Goal: Task Accomplishment & Management: Manage account settings

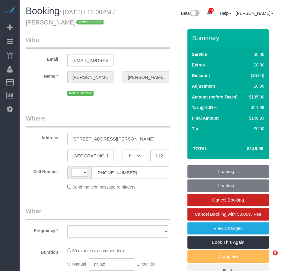
select select "NY"
select select "string:stripe-pm_1SEC6T4VGloSiKo7tCGDm4BU"
select select "number:59"
select select "number:90"
select select "number:15"
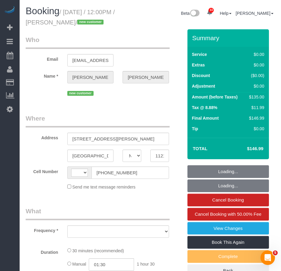
select select "number:5"
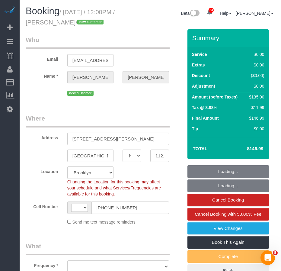
select select "string:US"
select select "spot1"
click at [160, 162] on input "11216" at bounding box center [159, 155] width 19 height 12
select select "object:1454"
click at [160, 162] on input "11216" at bounding box center [159, 155] width 19 height 12
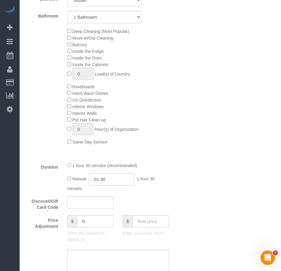
scroll to position [211, 0]
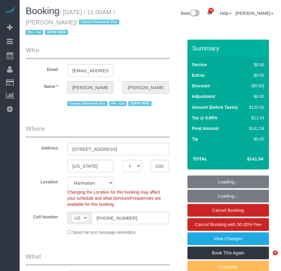
select select "NY"
select select "object:829"
select select "string:stripe-pm_1S4Cfv4VGloSiKo7AMsWnOTl"
select select "object:1086"
select select "spot1"
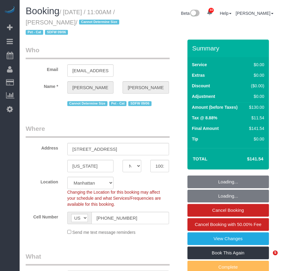
select select "1"
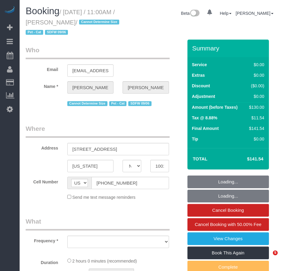
select select "NY"
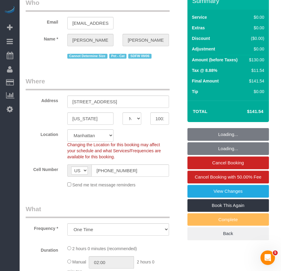
select select "object:936"
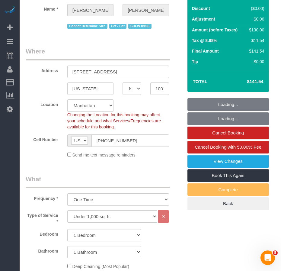
select select "string:stripe-pm_1S4Cfv4VGloSiKo7AMsWnOTl"
select select "spot1"
select select "number:89"
select select "number:90"
select select "number:14"
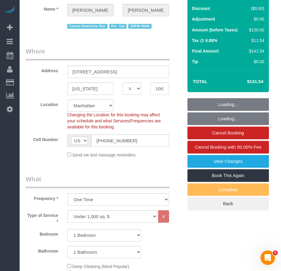
select select "number:5"
select select "1"
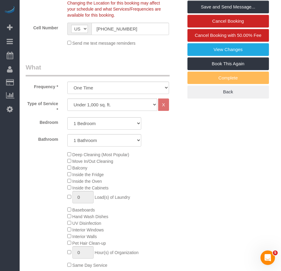
scroll to position [132, 0]
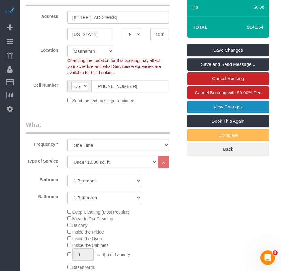
click at [197, 104] on link "View Changes" at bounding box center [227, 106] width 81 height 13
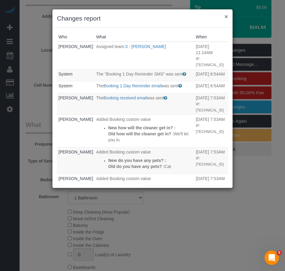
click at [226, 17] on button "×" at bounding box center [227, 16] width 4 height 6
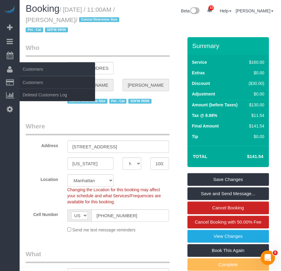
scroll to position [0, 0]
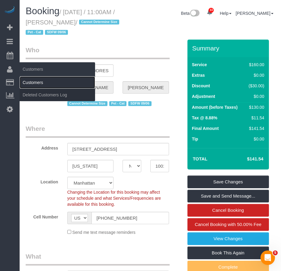
click at [31, 81] on link "Customers" at bounding box center [57, 82] width 75 height 12
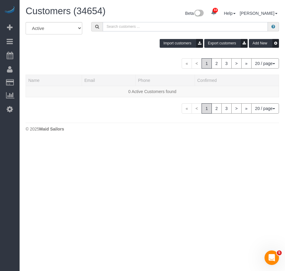
click at [114, 26] on input "text" at bounding box center [185, 26] width 165 height 9
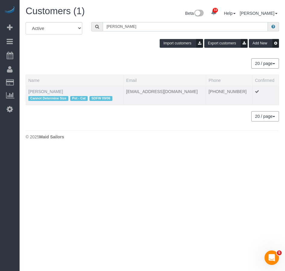
type input "Rhea Mundy"
click at [38, 91] on link "Rhea Mundy" at bounding box center [45, 91] width 35 height 5
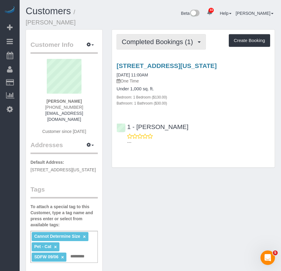
click at [158, 38] on span "Completed Bookings (1)" at bounding box center [159, 42] width 74 height 8
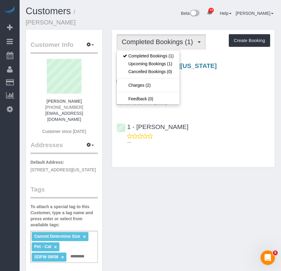
click at [158, 38] on span "Completed Bookings (1)" at bounding box center [159, 42] width 74 height 8
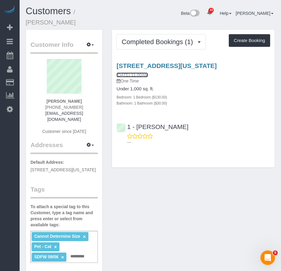
click at [145, 72] on link "09/06/2025 11:00AM" at bounding box center [131, 74] width 31 height 5
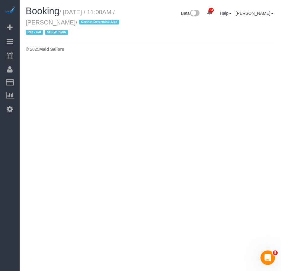
select select "NY"
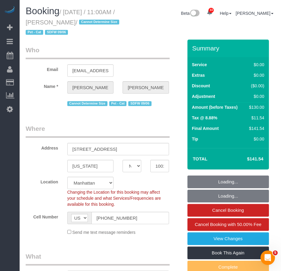
select select "string:stripe-pm_1S4Cfv4VGloSiKo7AMsWnOTl"
select select "1"
select select "object:3323"
select select "spot54"
select select "number:89"
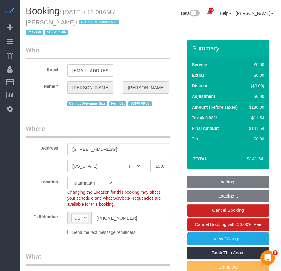
select select "number:90"
select select "number:14"
select select "number:5"
select select "1"
select select "NY"
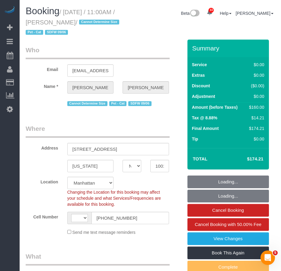
select select "1"
select select "number:58"
select select "number:90"
select select "number:14"
select select "number:5"
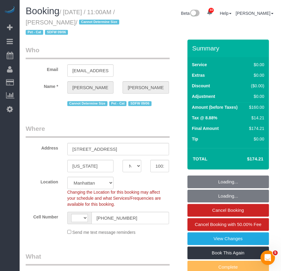
select select "string:[GEOGRAPHIC_DATA]"
select select "object:1082"
select select "string:stripe-pm_1S4Cfv4VGloSiKo7AMsWnOTl"
select select "1"
select select "object:1512"
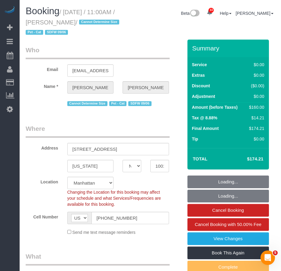
select select "spot1"
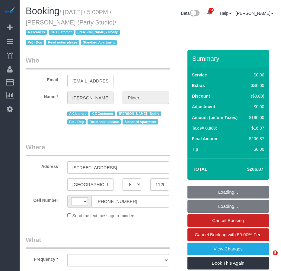
select select "NY"
select select "string:[GEOGRAPHIC_DATA]"
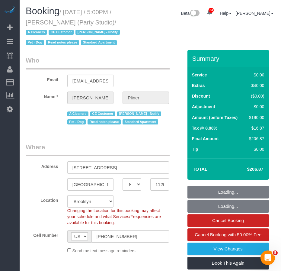
select select "object:840"
select select "spot1"
select select "number:61"
select select "number:79"
select select "number:13"
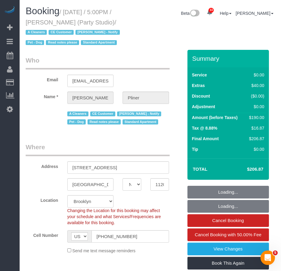
select select "number:5"
select select "object:1438"
select select "string:stripe-pm_1S572p4VGloSiKo7nDSdiunk"
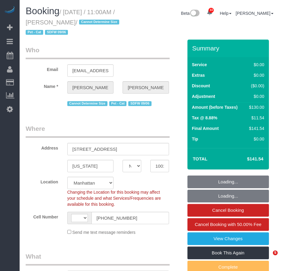
select select "NY"
select select "object:936"
select select "string:US"
select select "1"
select select "spot1"
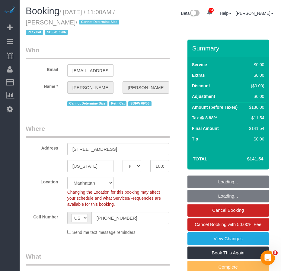
select select "number:89"
select select "number:90"
select select "number:14"
select select "number:5"
select select "1"
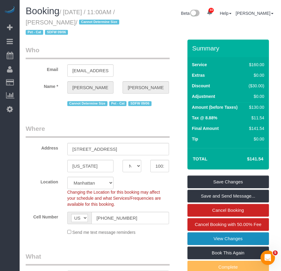
click at [198, 237] on link "View Changes" at bounding box center [227, 238] width 81 height 13
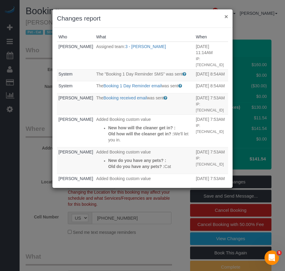
click at [225, 16] on button "×" at bounding box center [227, 16] width 4 height 6
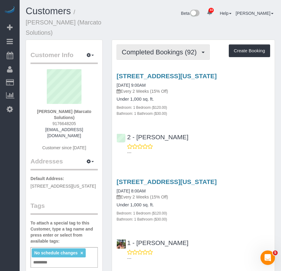
click at [147, 48] on span "Completed Bookings (92)" at bounding box center [161, 52] width 78 height 8
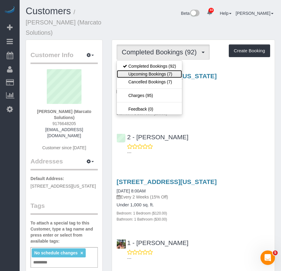
click at [139, 70] on link "Upcoming Bookings (7)" at bounding box center [149, 74] width 65 height 8
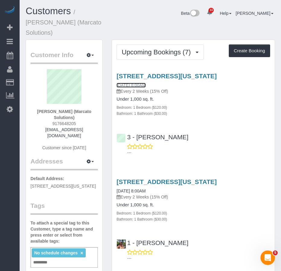
click at [132, 83] on link "[DATE] 8:00AM" at bounding box center [130, 85] width 29 height 5
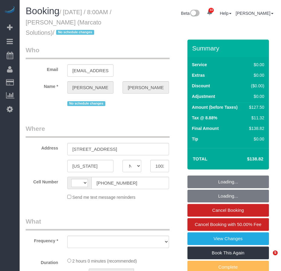
select select "NY"
select select "object:572"
select select "string:[GEOGRAPHIC_DATA]"
select select "1"
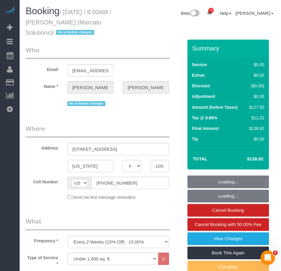
select select "number:89"
select select "number:90"
select select "number:15"
select select "number:5"
select select "number:21"
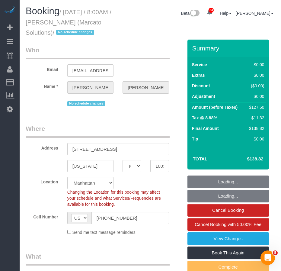
select select "object:1092"
select select "string:stripe-pm_1NVvie4VGloSiKo7DXzKuhUy"
select select "spot1"
select select "1"
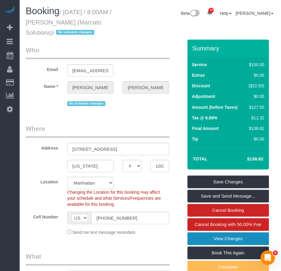
click at [204, 237] on link "View Changes" at bounding box center [227, 238] width 81 height 13
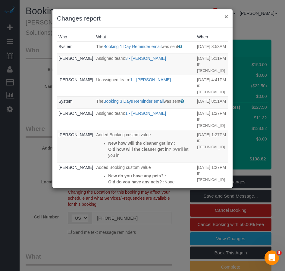
click at [227, 16] on button "×" at bounding box center [227, 16] width 4 height 6
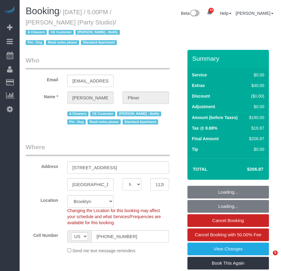
select select "NY"
select select "number:61"
select select "number:79"
select select "number:13"
select select "number:5"
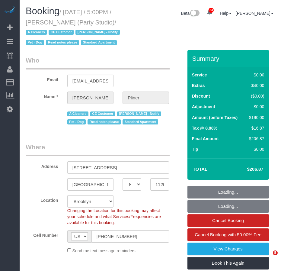
select select "object:1092"
select select "spot1"
select select "string:stripe-pm_1S572p4VGloSiKo7nDSdiunk"
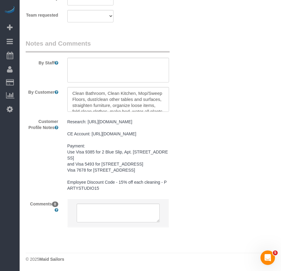
scroll to position [934, 0]
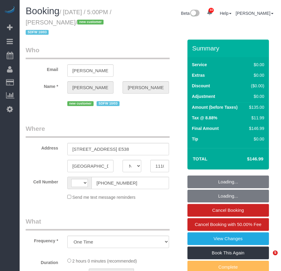
select select "NY"
select select "1"
select select "number:64"
select select "number:79"
select select "number:15"
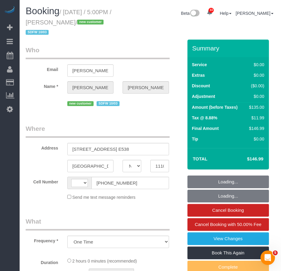
select select "number:5"
select select "string:[GEOGRAPHIC_DATA]"
select select "spot1"
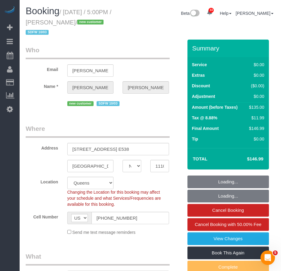
select select "object:1430"
select select "string:stripe-pm_1SE8WV4VGloSiKo7XuRhH0Cw"
select select "1"
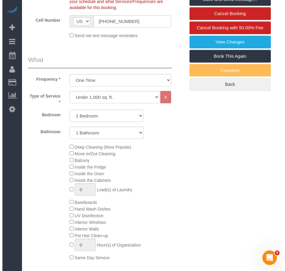
scroll to position [181, 0]
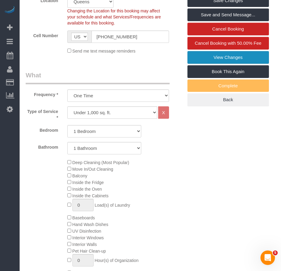
click at [206, 56] on link "View Changes" at bounding box center [227, 57] width 81 height 13
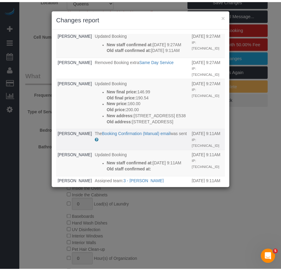
scroll to position [0, 0]
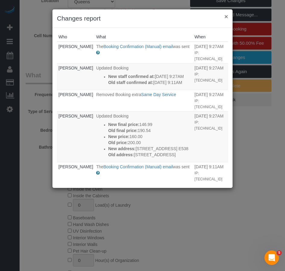
click at [227, 16] on button "×" at bounding box center [227, 16] width 4 height 6
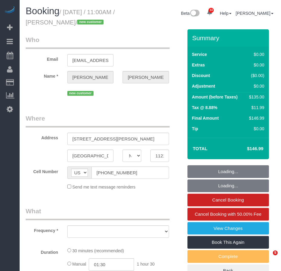
select select "NY"
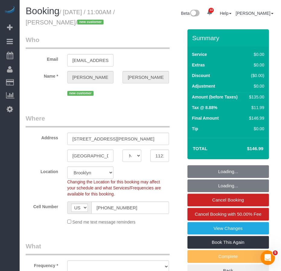
select select "object:928"
select select "string:stripe-pm_1SEC6T4VGloSiKo7tCGDm4BU"
select select "spot1"
select select "number:59"
select select "number:90"
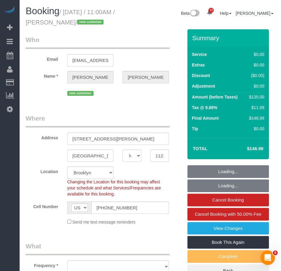
select select "number:15"
select select "number:5"
select select "object:1465"
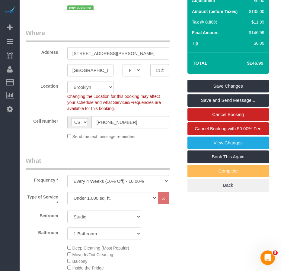
scroll to position [78, 0]
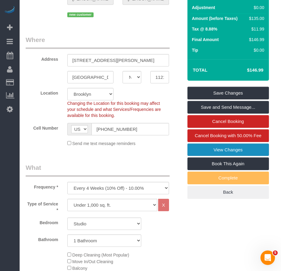
click at [198, 156] on link "View Changes" at bounding box center [227, 149] width 81 height 13
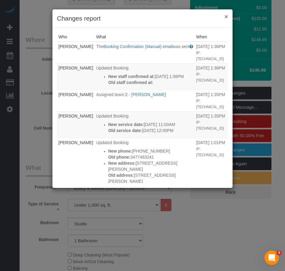
click at [226, 16] on button "×" at bounding box center [227, 16] width 4 height 6
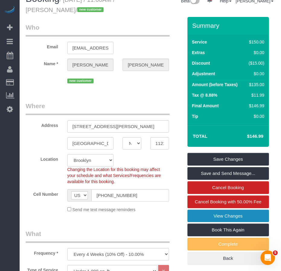
scroll to position [0, 0]
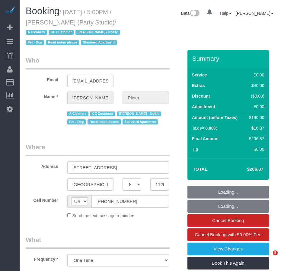
select select "NY"
select select "spot1"
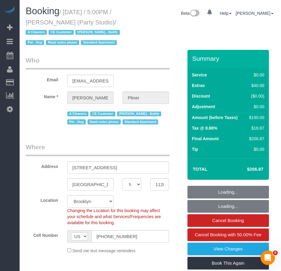
select select "number:61"
select select "number:79"
select select "number:13"
select select "number:5"
select select "object:1474"
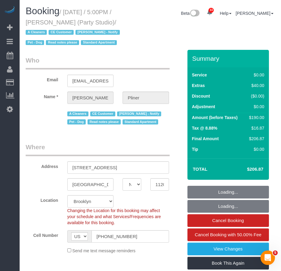
select select "string:stripe-pm_1S572p4VGloSiKo7nDSdiunk"
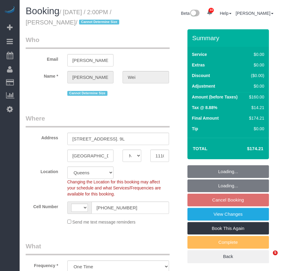
select select "NY"
select select "object:816"
select select "1"
select select "number:89"
select select "number:75"
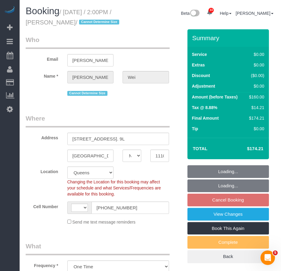
select select "number:15"
select select "number:5"
select select "string:US"
select select "spot1"
select select "1"
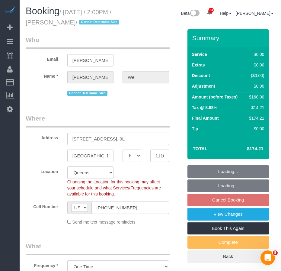
select select "string:stripe-pm_1RcDkR4VGloSiKo7lAVQ1u9R"
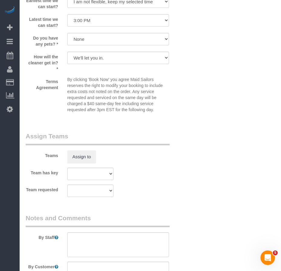
scroll to position [845, 0]
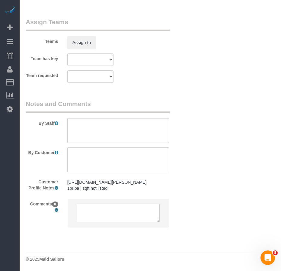
click at [143, 191] on pre "https://streeteasy.com/building/luna-lic/9l?utm_campaign=rental_listing&utm_med…" at bounding box center [118, 185] width 102 height 12
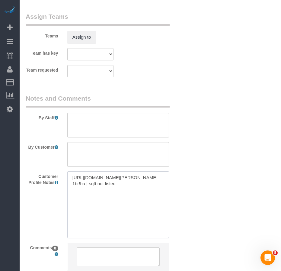
click at [80, 214] on textarea "https://streeteasy.com/building/luna-lic/9l?utm_campaign=rental_listing&utm_med…" at bounding box center [118, 204] width 102 height 67
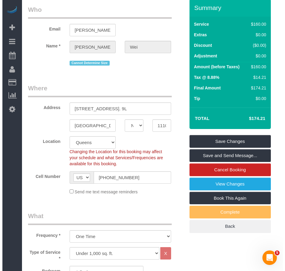
scroll to position [0, 0]
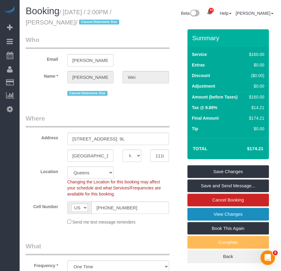
click at [229, 214] on link "View Changes" at bounding box center [227, 214] width 81 height 13
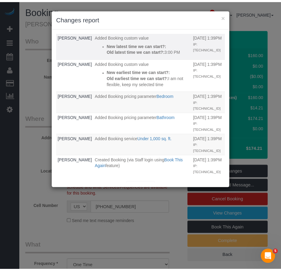
scroll to position [92, 0]
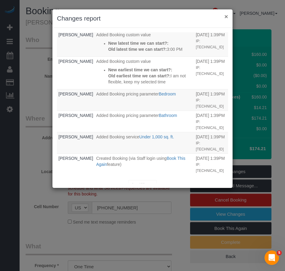
click at [227, 16] on button "×" at bounding box center [227, 16] width 4 height 6
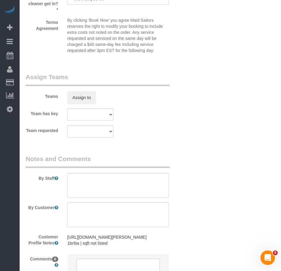
scroll to position [863, 0]
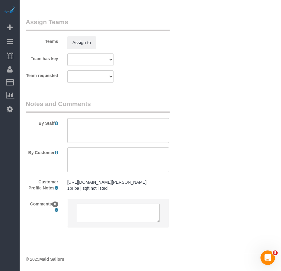
click at [93, 183] on pre "https://streeteasy.com/building/luna-lic/9l?utm_campaign=rental_listing&utm_med…" at bounding box center [118, 185] width 102 height 12
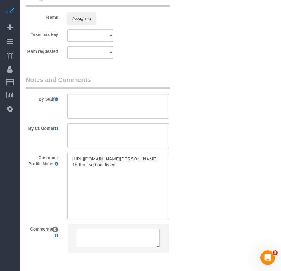
drag, startPoint x: 94, startPoint y: 189, endPoint x: 68, endPoint y: 160, distance: 39.5
click at [68, 160] on textarea "https://streeteasy.com/building/luna-lic/9l?utm_campaign=rental_listing&utm_med…" at bounding box center [118, 185] width 102 height 67
paste textarea "www.zillow.com/homedetails/42-15-Crescent-St-9L-Long-Island-City-NY-11101/20751…"
click at [80, 183] on textarea "https://www.zillow.com/homedetails/42-15-Crescent-St-9L-Long-Island-City-NY-111…" at bounding box center [118, 185] width 102 height 67
type textarea "https://www.zillow.com/homedetails/42-15-Crescent-St-9L-Long-Island-City-NY-111…"
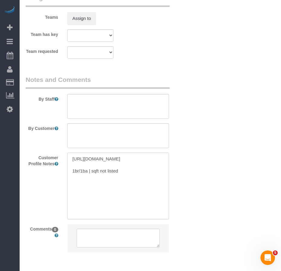
click at [125, 184] on textarea "https://www.zillow.com/homedetails/42-15-Crescent-St-9L-Long-Island-City-NY-111…" at bounding box center [118, 185] width 102 height 67
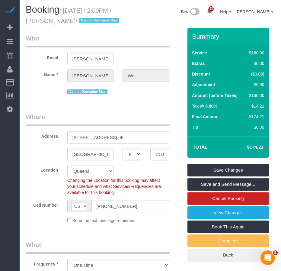
scroll to position [0, 0]
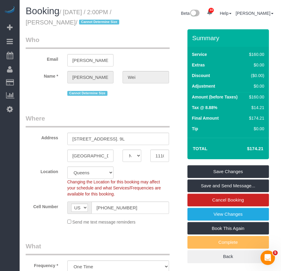
drag, startPoint x: 66, startPoint y: 11, endPoint x: 74, endPoint y: 20, distance: 12.2
click at [74, 20] on small "/ October 04, 2025 / 2:00PM / Eric Wei / Cannot Determine Size" at bounding box center [73, 17] width 95 height 17
copy small "October 04, 2025 / 2:00PM / Eric Wei"
drag, startPoint x: 73, startPoint y: 139, endPoint x: 118, endPoint y: 144, distance: 45.2
click at [118, 144] on input "42-15 Crescent Street, Apt. 9L" at bounding box center [118, 138] width 102 height 12
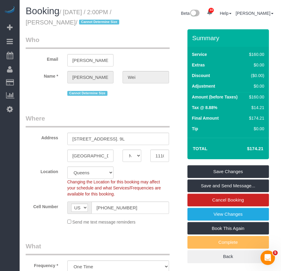
click at [40, 191] on div "Location Manhattan Austin Boston Bronx Brooklyn Charlotte Denver New Jersey Por…" at bounding box center [104, 181] width 166 height 30
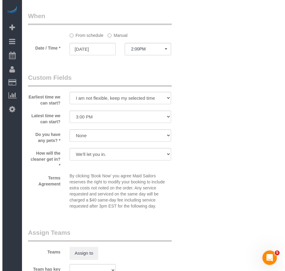
scroll to position [754, 0]
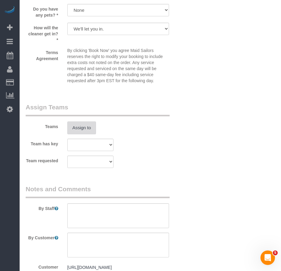
click at [88, 129] on button "Assign to" at bounding box center [81, 127] width 29 height 13
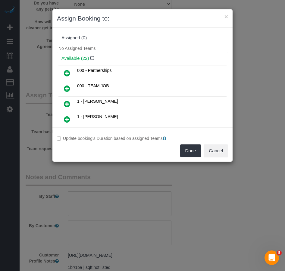
scroll to position [209, 0]
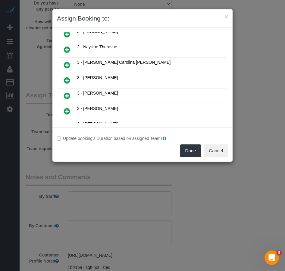
click at [65, 80] on icon at bounding box center [67, 80] width 6 height 7
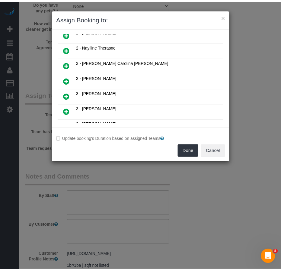
scroll to position [224, 0]
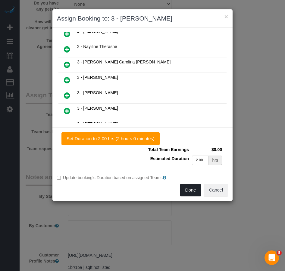
click at [187, 192] on button "Done" at bounding box center [190, 189] width 21 height 13
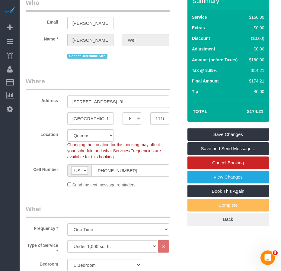
scroll to position [37, 0]
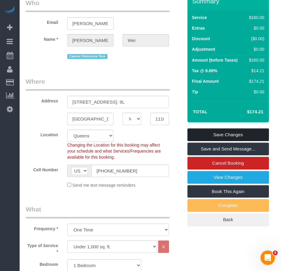
drag, startPoint x: 203, startPoint y: 134, endPoint x: 185, endPoint y: 135, distance: 18.5
click at [203, 133] on link "Save Changes" at bounding box center [227, 134] width 81 height 13
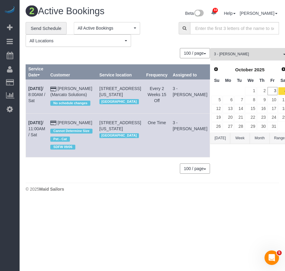
click at [245, 53] on span "3 - [PERSON_NAME]" at bounding box center [248, 54] width 68 height 5
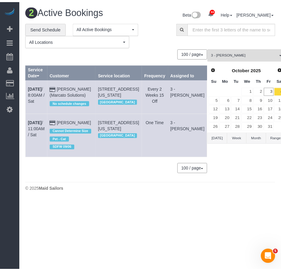
scroll to position [462, 0]
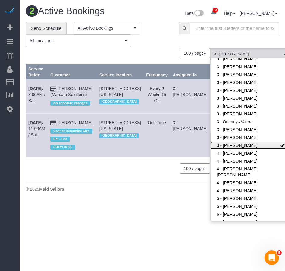
click at [231, 141] on link "3 - [PERSON_NAME]" at bounding box center [250, 145] width 78 height 8
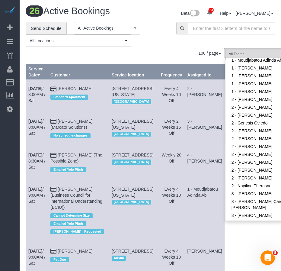
scroll to position [341, 0]
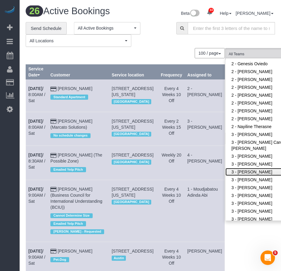
click at [231, 168] on link "3 - [PERSON_NAME]" at bounding box center [264, 172] width 78 height 8
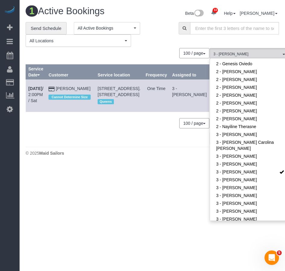
click at [228, 241] on body "33 Beta Your Notifications You have 0 alerts × You have 3 to charge for 10/02/2…" at bounding box center [142, 135] width 285 height 271
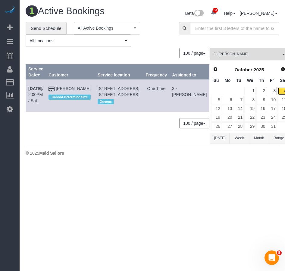
click at [278, 90] on link "4" at bounding box center [283, 91] width 10 height 8
click at [34, 27] on link "Send Schedule" at bounding box center [46, 28] width 41 height 13
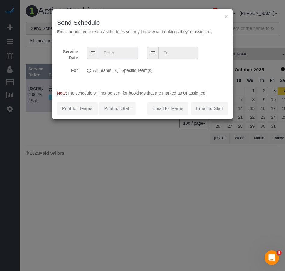
click at [116, 56] on input "text" at bounding box center [119, 52] width 40 height 12
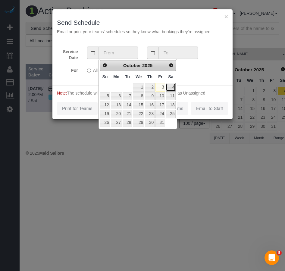
click at [174, 89] on link "4" at bounding box center [171, 87] width 10 height 8
type input "10/04/2025"
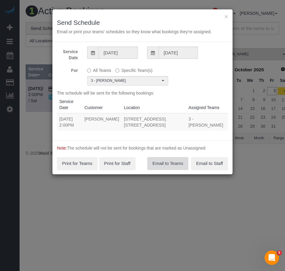
click at [169, 166] on button "Email to Teams" at bounding box center [168, 163] width 41 height 13
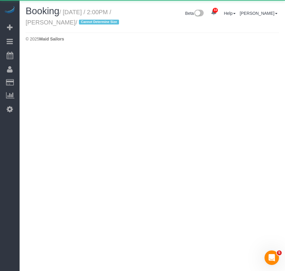
select select "NY"
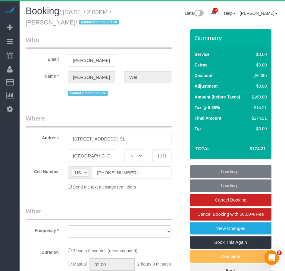
select select "object:4470"
select select "string:stripe-pm_1RcDkR4VGloSiKo7lAVQ1u9R"
select select "number:89"
select select "number:75"
select select "number:15"
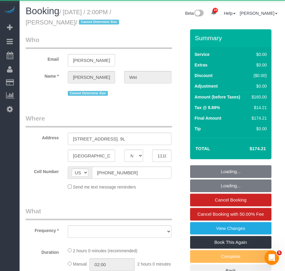
select select "number:5"
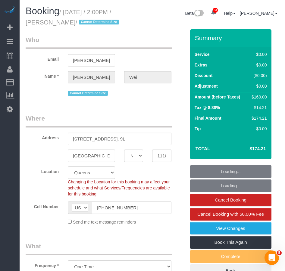
select select "spot50"
select select "1"
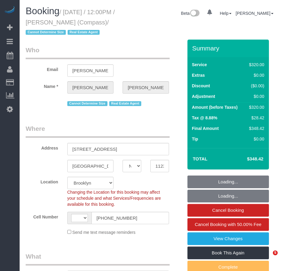
select select "NY"
select select "string:stripe-pm_1S32W14VGloSiKo77iBP26Jc"
select select "number:59"
select select "number:79"
select select "number:15"
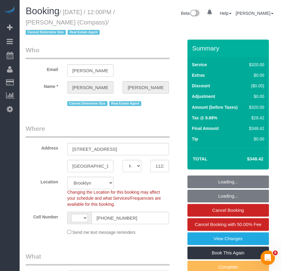
select select "number:7"
select select "string:US"
select select "object:964"
select select "spot1"
select select "object:1319"
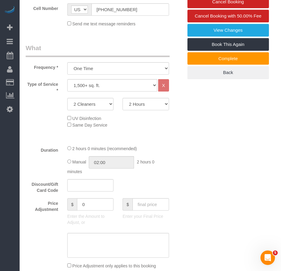
scroll to position [241, 0]
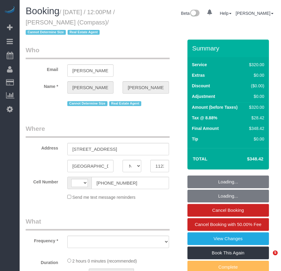
select select "NY"
select select "object:570"
select select "string:stripe-pm_1S32W14VGloSiKo77iBP26Jc"
select select "number:59"
select select "number:79"
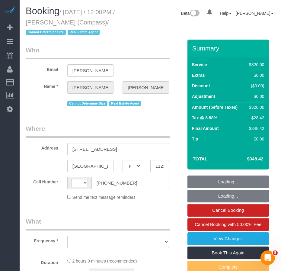
select select "number:15"
select select "number:7"
select select "string:[GEOGRAPHIC_DATA]"
select select "spot1"
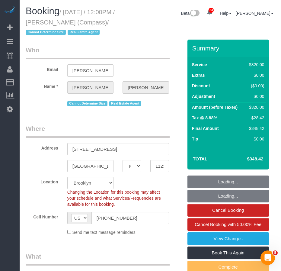
select select "object:1319"
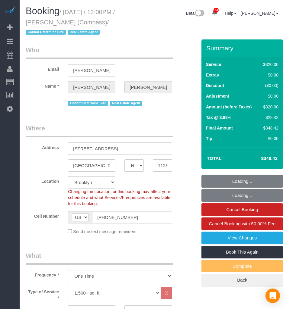
select select "NY"
select select "spot1"
select select "number:59"
select select "number:79"
select select "number:15"
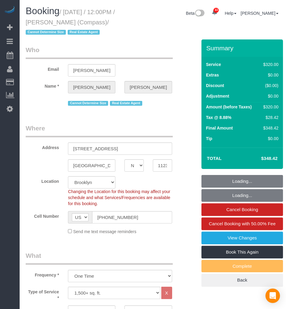
select select "number:7"
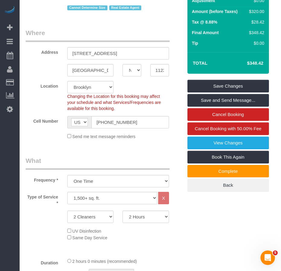
scroll to position [90, 0]
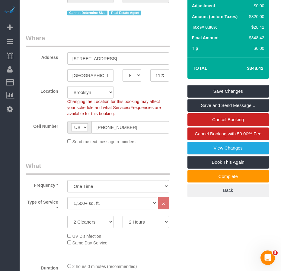
click at [40, 149] on fieldset "Where Address [STREET_ADDRESS] [GEOGRAPHIC_DATA] AK AL AR AZ CA CO CT DC DE [GE…" at bounding box center [104, 91] width 157 height 116
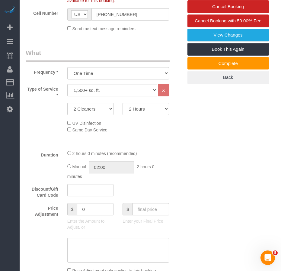
scroll to position [177, 0]
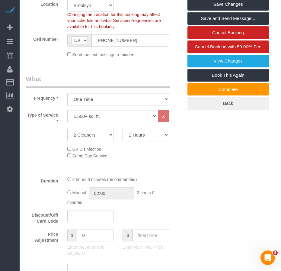
click at [155, 141] on select "2 Hours 2.5 Hours 3 Hours 3.5 Hours 4 Hours 4.5 Hours 5 Hours 5.5 Hours 6 Hours…" at bounding box center [145, 135] width 46 height 12
select select "240"
click at [122, 139] on select "2 Hours 2.5 Hours 3 Hours 3.5 Hours 4 Hours 4.5 Hours 5 Hours 5.5 Hours 6 Hours…" at bounding box center [145, 135] width 46 height 12
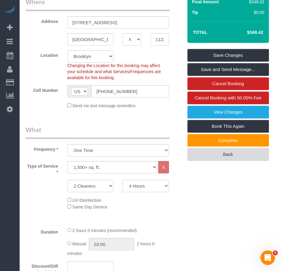
scroll to position [87, 0]
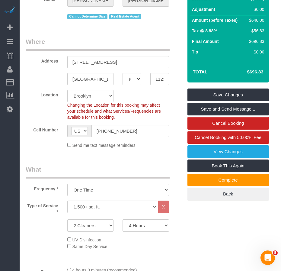
select select "spot42"
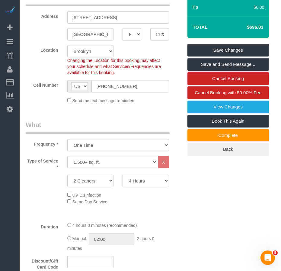
scroll to position [181, 0]
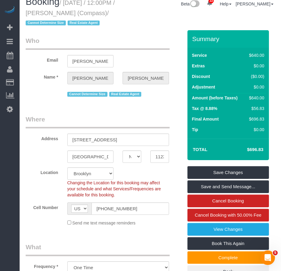
scroll to position [0, 0]
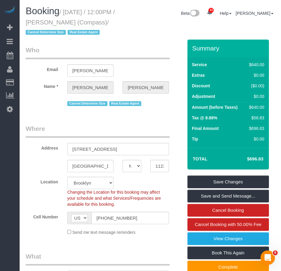
click at [128, 135] on legend "Where" at bounding box center [98, 131] width 144 height 14
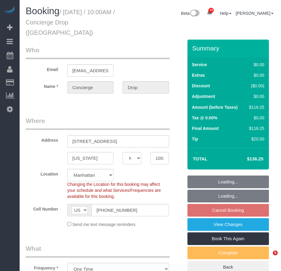
select select "NY"
select select "number:89"
select select "number:90"
select select "number:15"
select select "number:5"
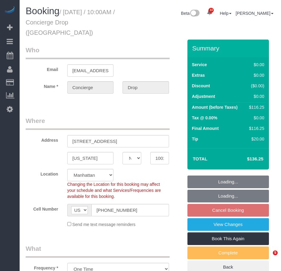
select select "spot3"
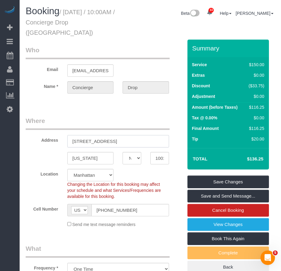
click at [96, 135] on input "[STREET_ADDRESS]" at bounding box center [118, 141] width 102 height 12
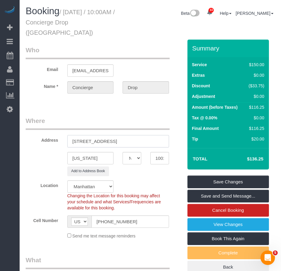
click at [106, 135] on input "[STREET_ADDRESS]" at bounding box center [118, 141] width 102 height 12
drag, startPoint x: 134, startPoint y: 131, endPoint x: 72, endPoint y: 131, distance: 61.2
click at [72, 135] on input "626 1st Avenue, Apt. E25E" at bounding box center [118, 141] width 102 height 12
type input "626 1st Avenue, Apt. E25E"
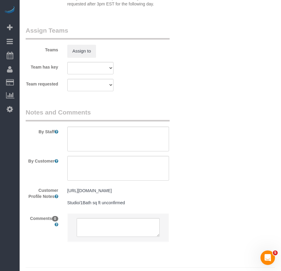
scroll to position [849, 0]
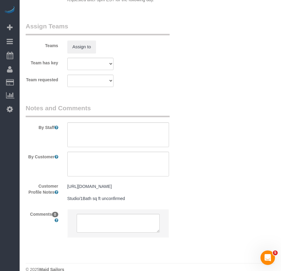
click at [134, 184] on pre "https://streeteasy.com/building/the-copper/w34h Studio/1Bath sq ft unconfirmed" at bounding box center [118, 192] width 102 height 18
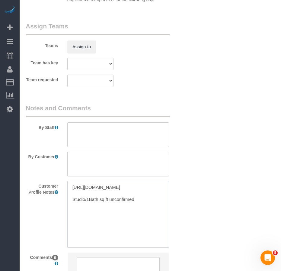
drag, startPoint x: 99, startPoint y: 183, endPoint x: 72, endPoint y: 178, distance: 27.4
click at [72, 181] on textarea "https://streeteasy.com/building/the-copper/w34h Studio/1Bath sq ft unconfirmed" at bounding box center [118, 214] width 102 height 67
paste textarea "e25e"
type textarea "https://streeteasy.com/building/the-copper/e25e Studio/1Bath sq ft unconfirmed"
click at [109, 214] on textarea "https://streeteasy.com/building/the-copper/e25e Studio/1Bath sq ft unconfirmed" at bounding box center [118, 214] width 102 height 67
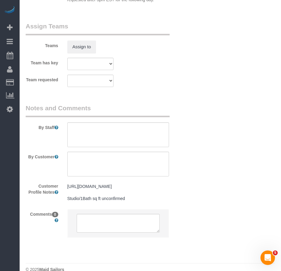
drag, startPoint x: 198, startPoint y: 217, endPoint x: 194, endPoint y: 217, distance: 4.2
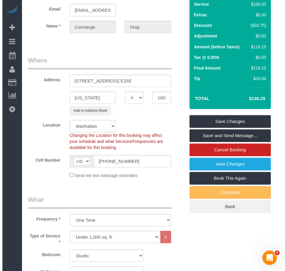
scroll to position [0, 0]
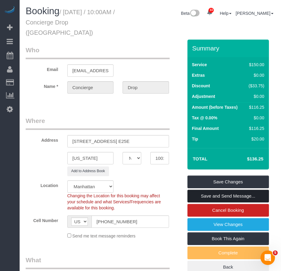
drag, startPoint x: 214, startPoint y: 185, endPoint x: 205, endPoint y: 173, distance: 15.1
click at [214, 189] on link "Save and Send Message..." at bounding box center [227, 195] width 81 height 13
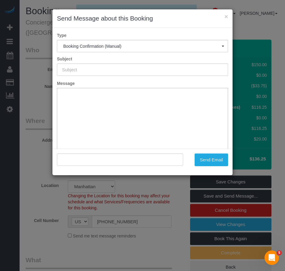
type input "Cleaning Confirmed for 10/05/2025 at 10:00am"
type input ""Concierge Drop" <support@conciergedrop.com>"
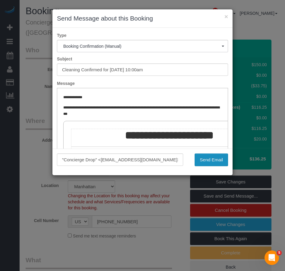
click at [210, 159] on button "Send Email" at bounding box center [211, 159] width 33 height 13
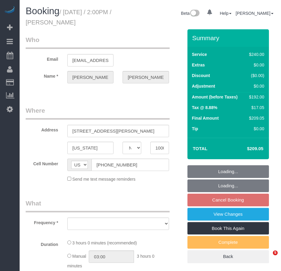
select select "NY"
select select "object:802"
select select "string:stripe-pm_1SEFIB4VGloSiKo75NG0vpHk"
select select "180"
select select "number:62"
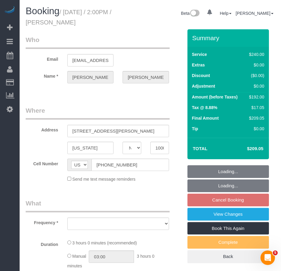
select select "number:75"
select select "number:15"
select select "number:5"
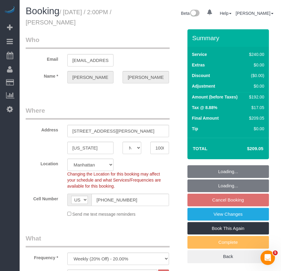
select select "object:1032"
select select "spot7"
